Goal: Task Accomplishment & Management: Manage account settings

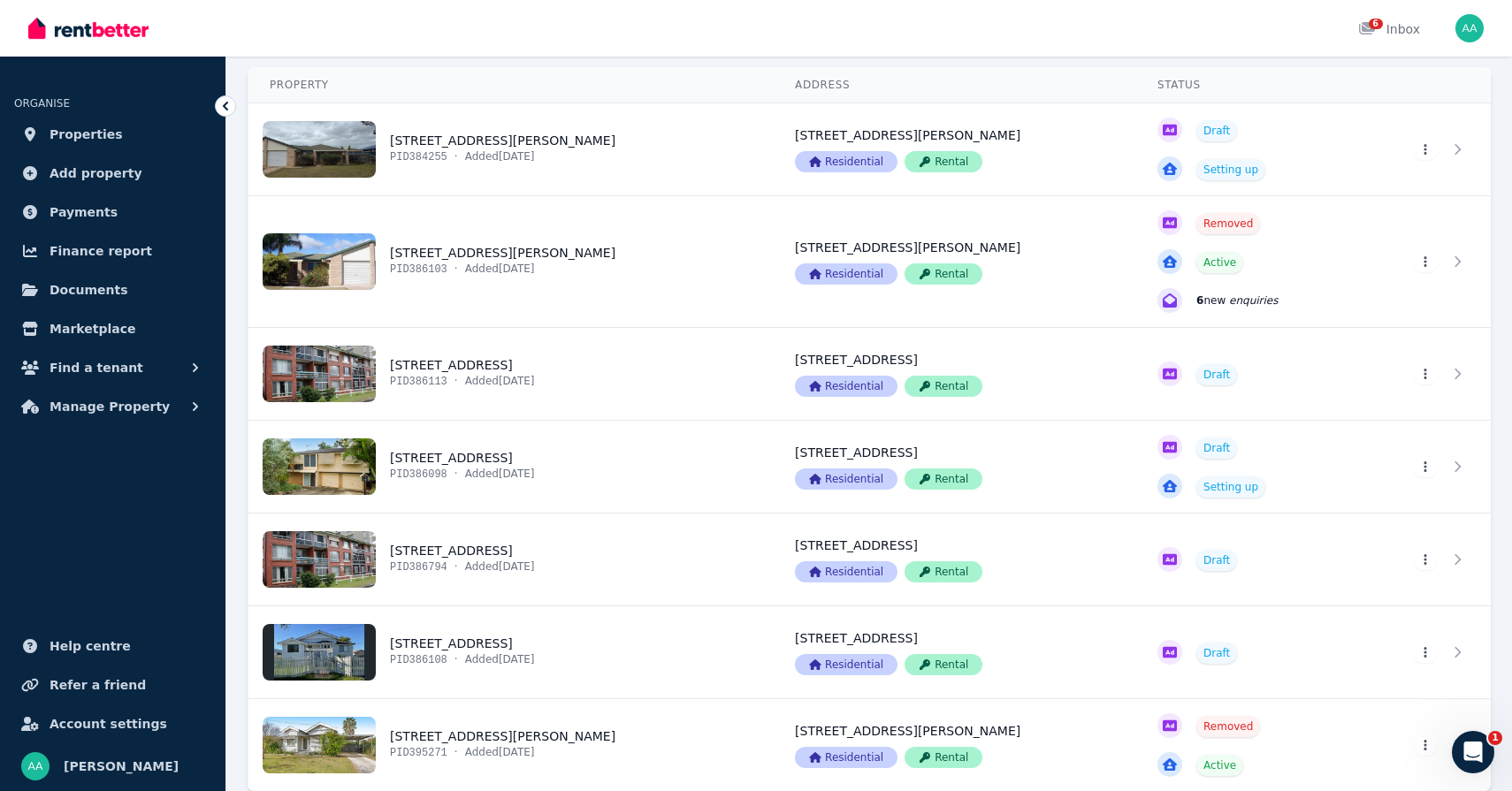
scroll to position [205, 0]
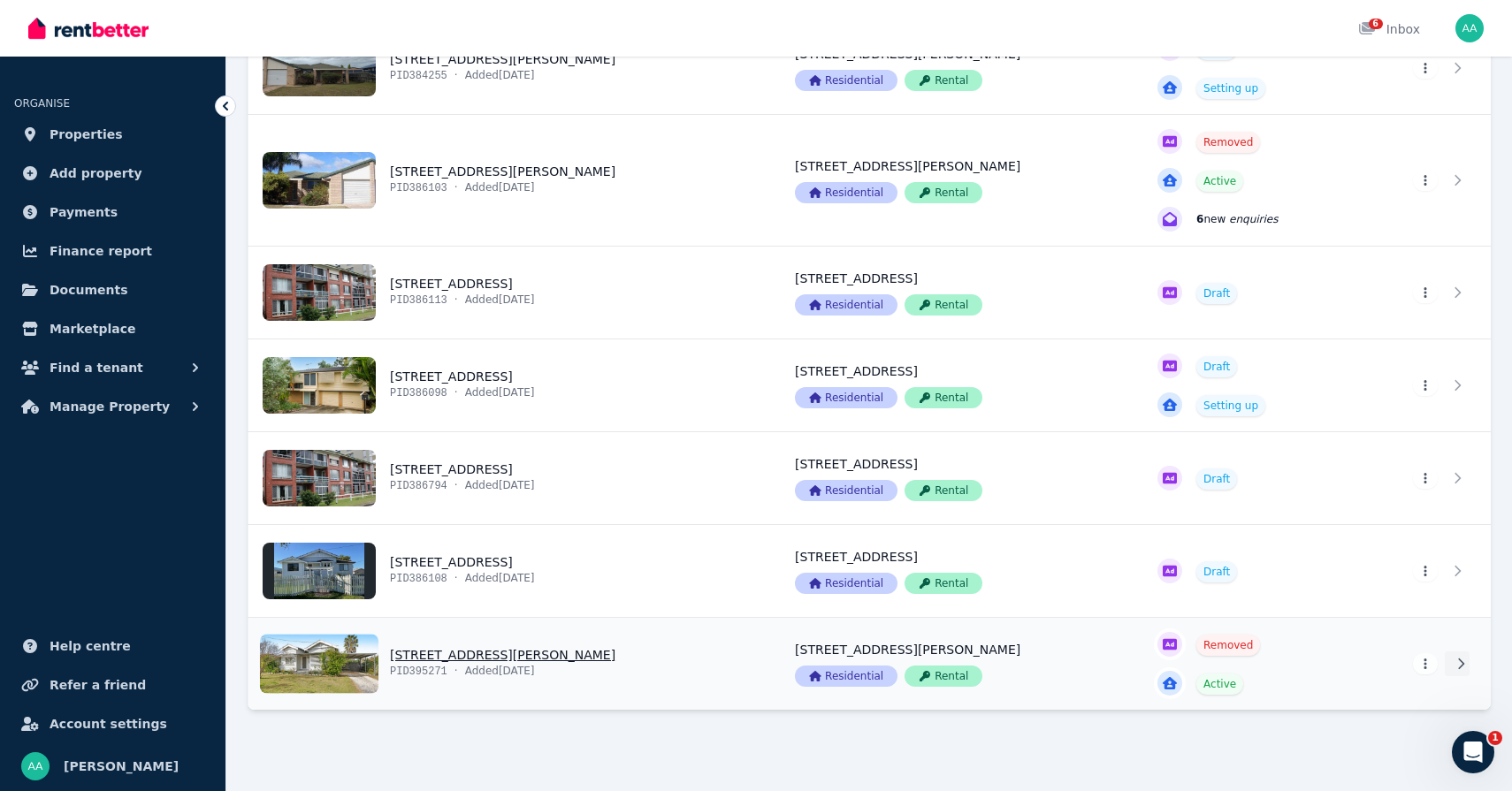
click at [1458, 666] on icon at bounding box center [1461, 663] width 18 height 12
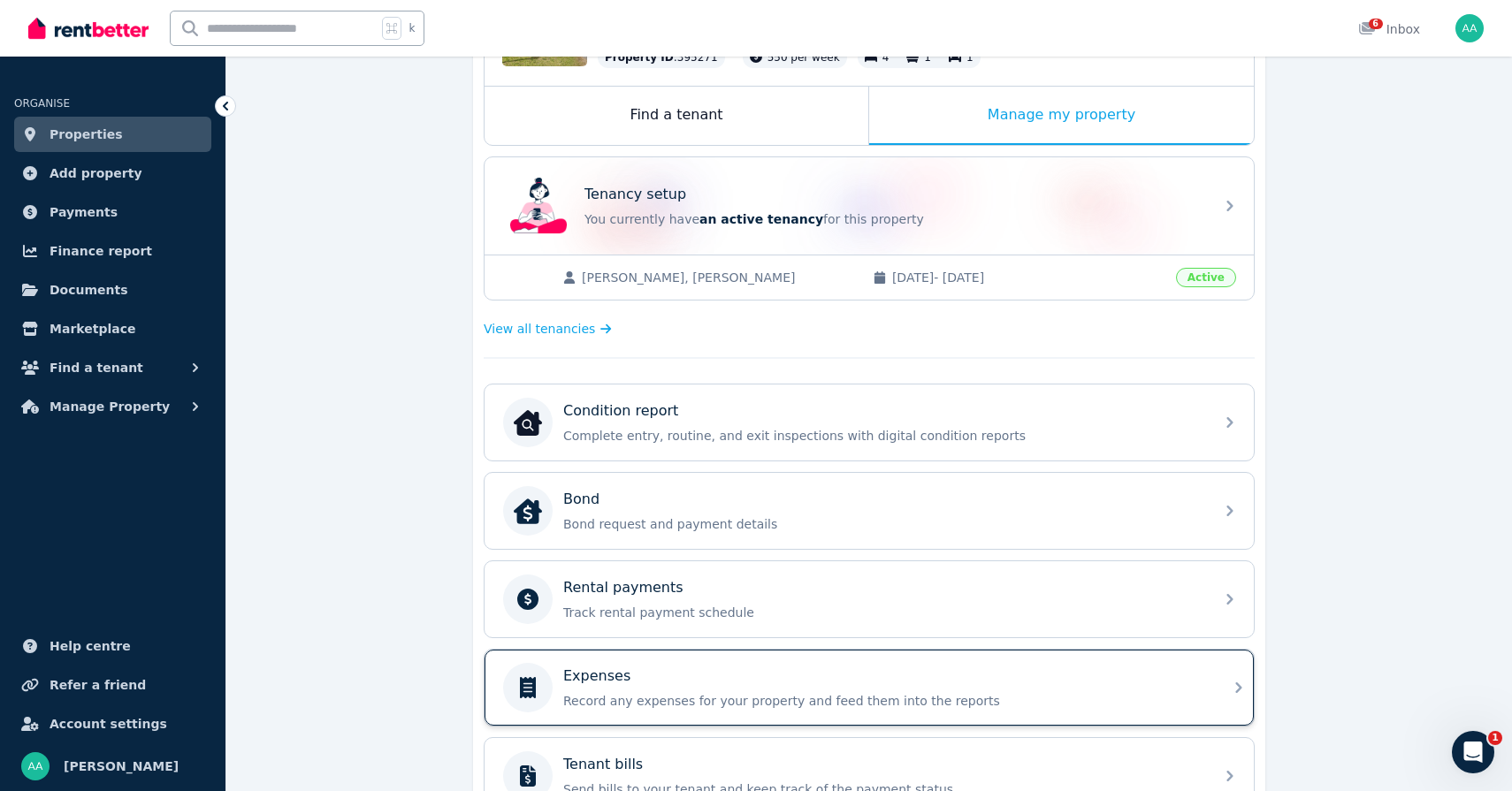
scroll to position [341, 0]
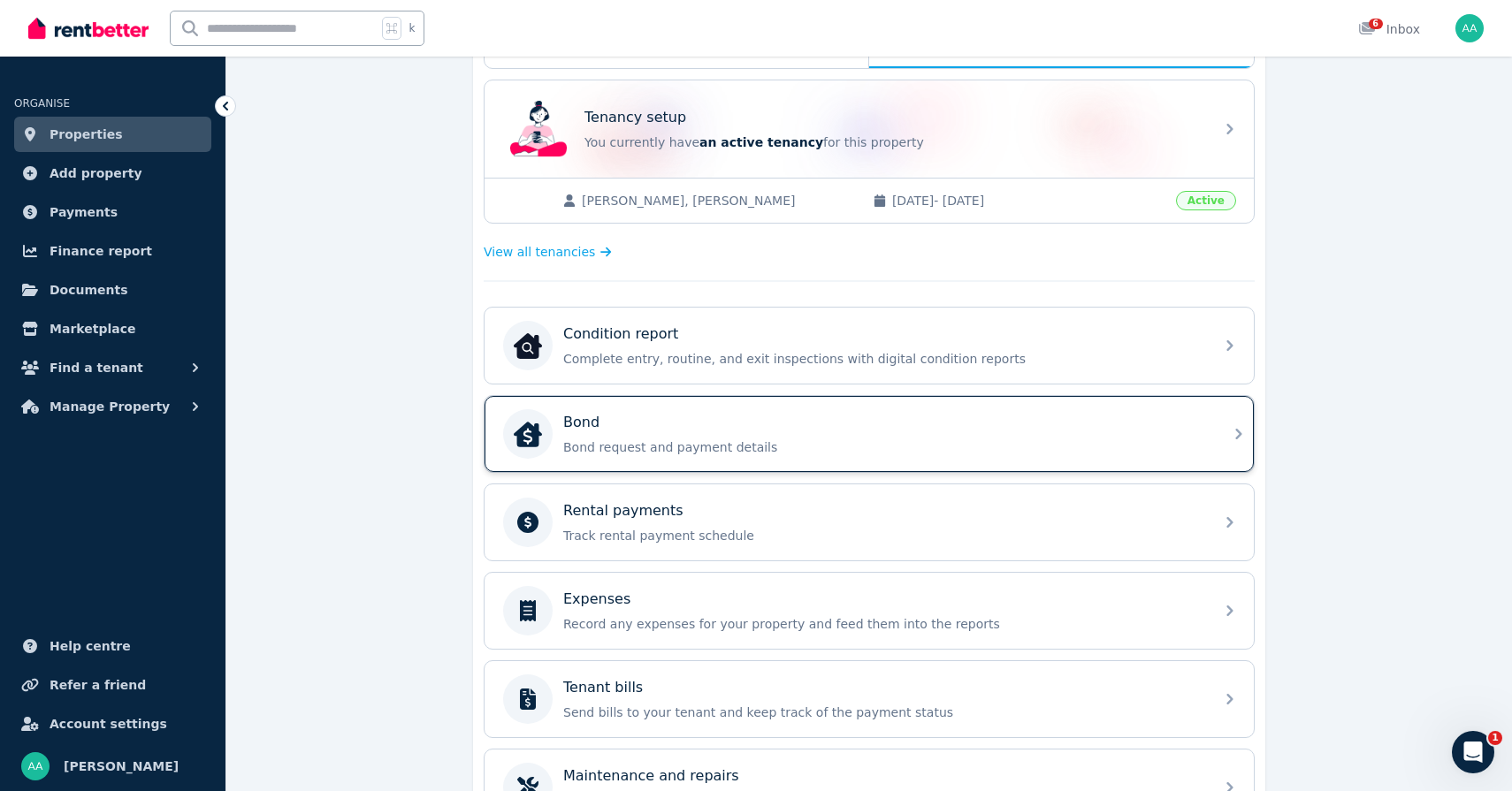
click at [768, 462] on div "Bond Bond request and payment details" at bounding box center [869, 434] width 769 height 76
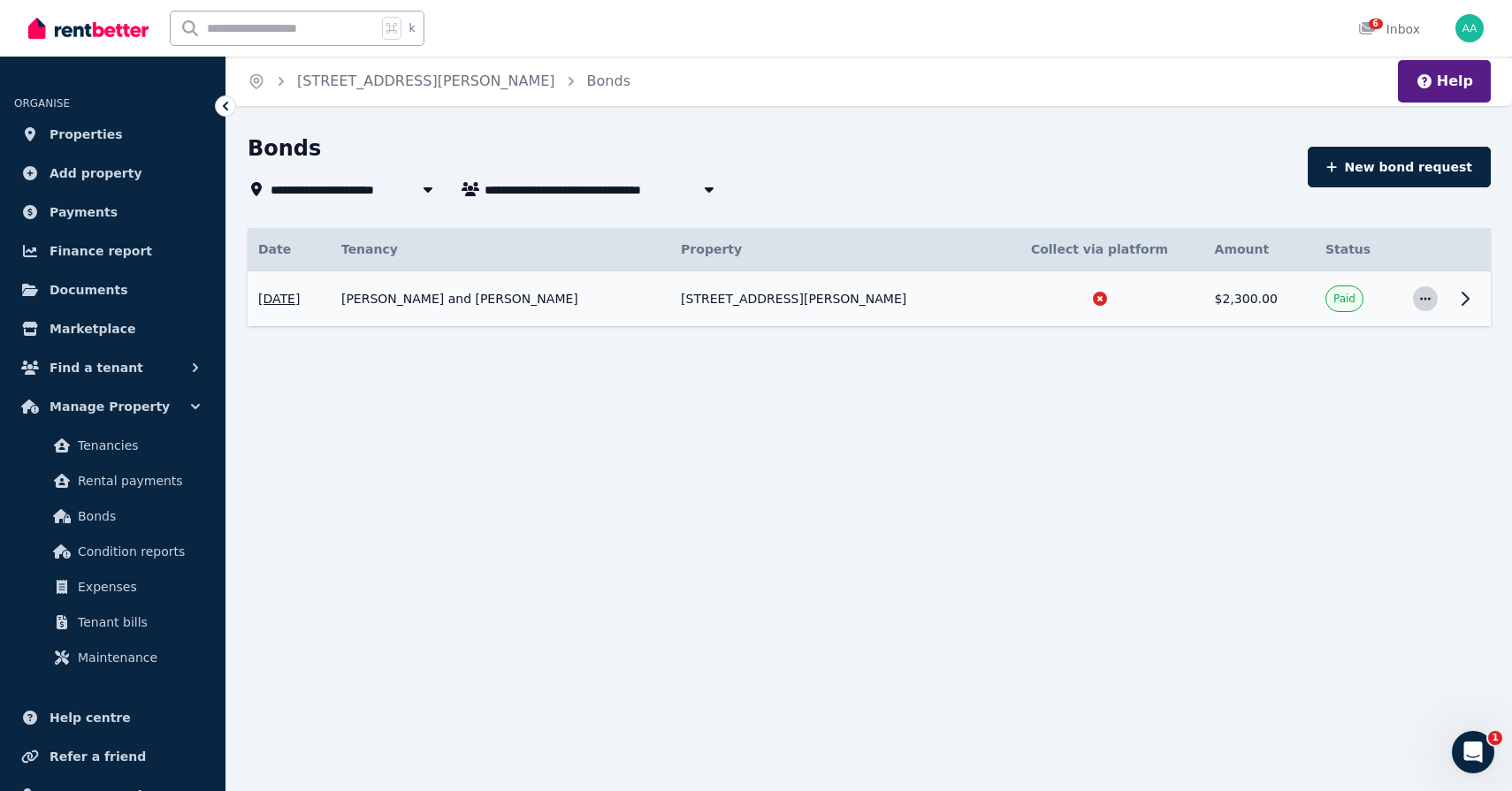
click at [1429, 296] on icon "button" at bounding box center [1425, 299] width 14 height 12
click at [1468, 297] on icon at bounding box center [1465, 299] width 6 height 12
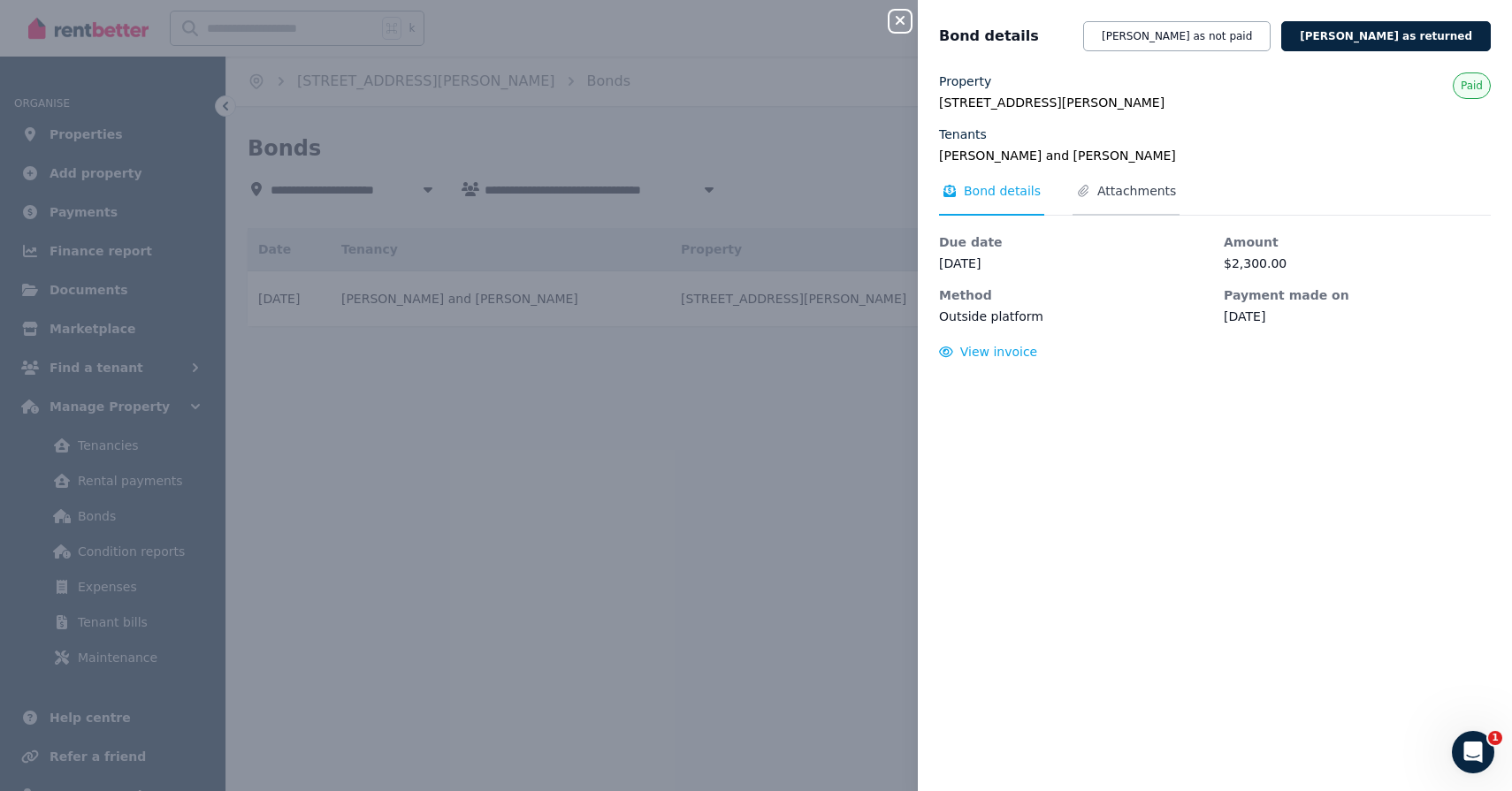
click at [1106, 183] on span "Attachments" at bounding box center [1136, 191] width 79 height 18
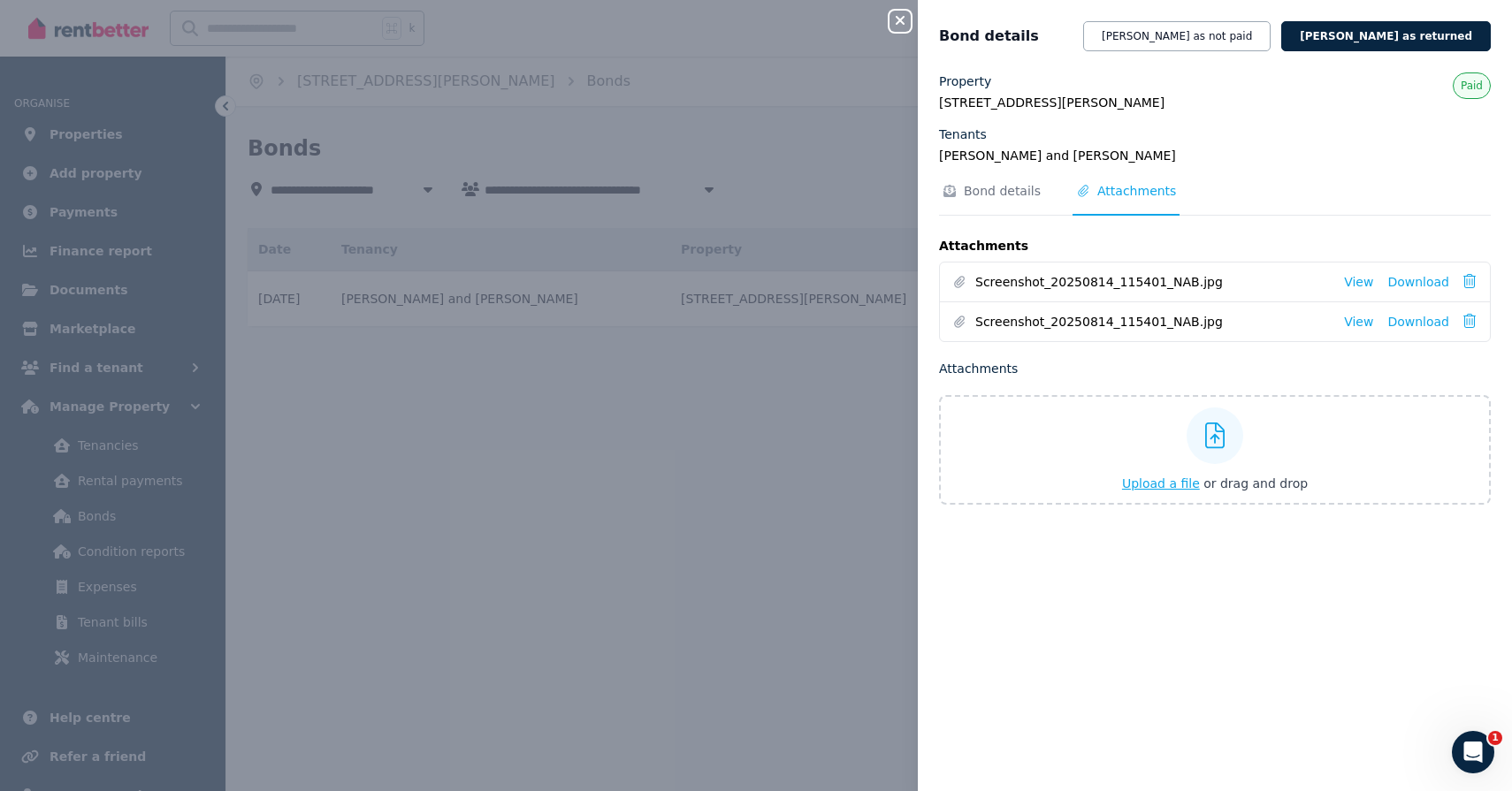
click at [1154, 485] on span "Upload a file" at bounding box center [1161, 483] width 78 height 14
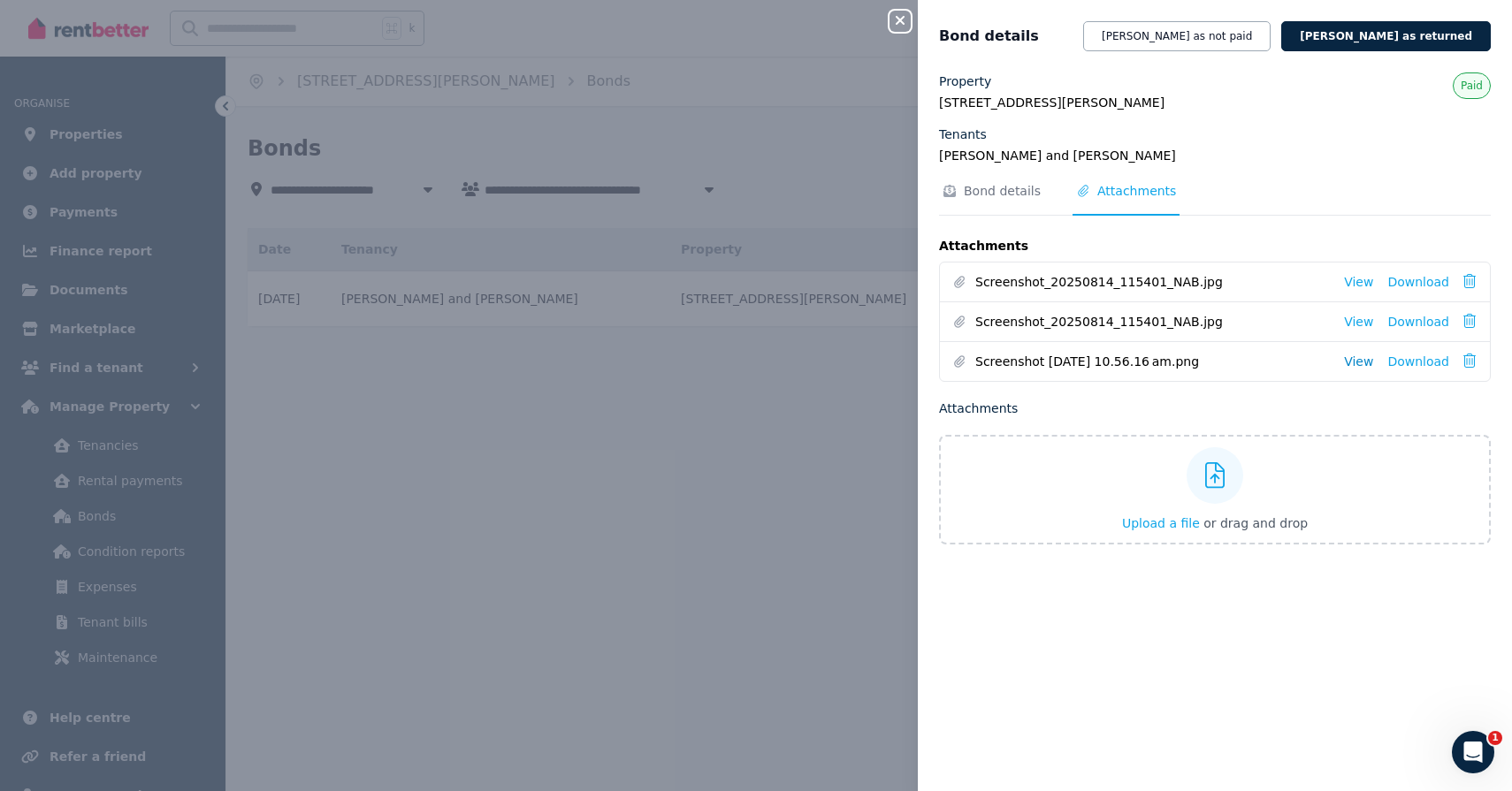
click at [1366, 360] on link "View" at bounding box center [1358, 361] width 29 height 18
click at [901, 30] on button "Close panel" at bounding box center [900, 21] width 21 height 21
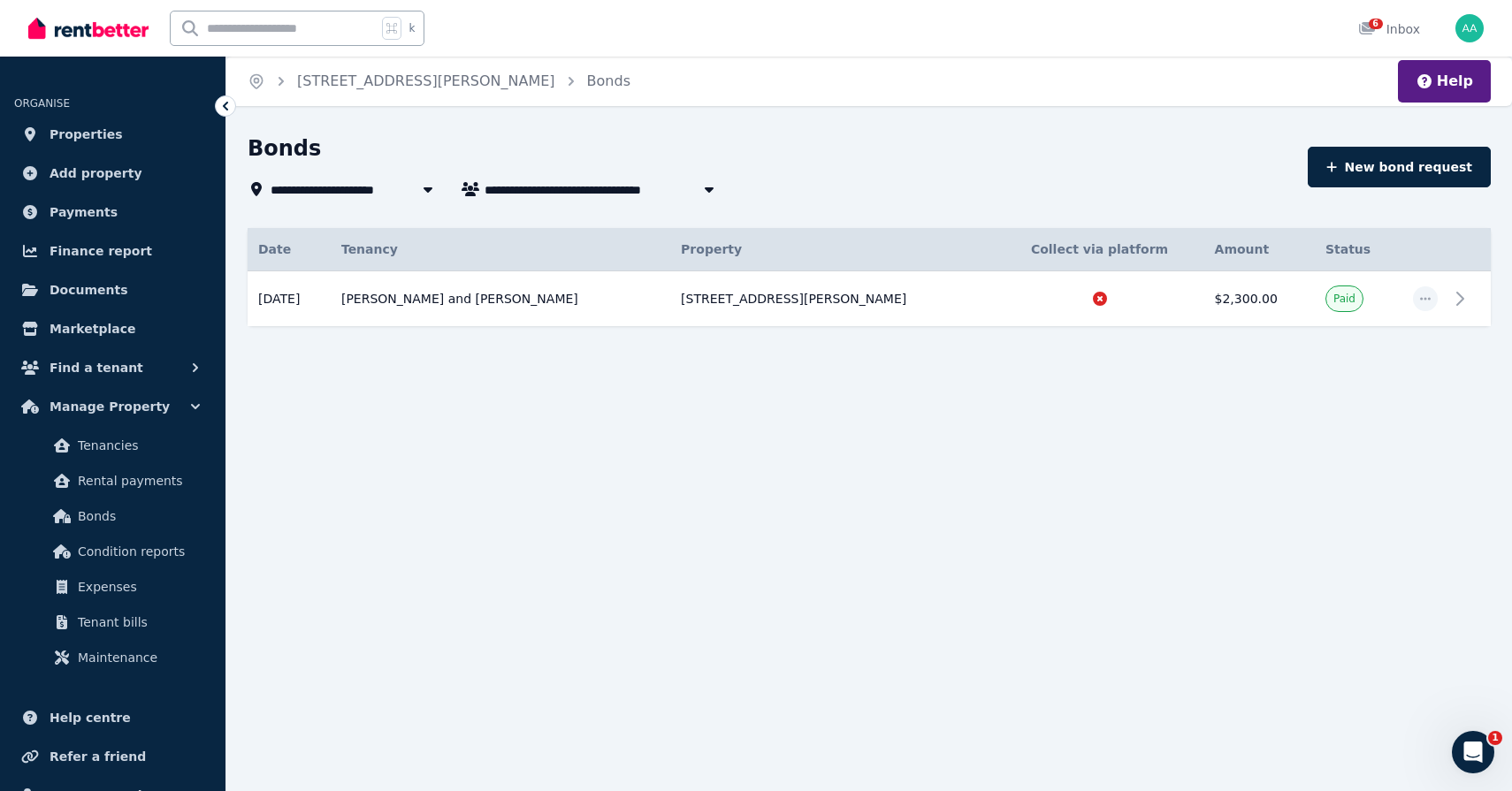
click at [822, 493] on div "**********" at bounding box center [756, 396] width 1512 height 791
